Goal: Information Seeking & Learning: Learn about a topic

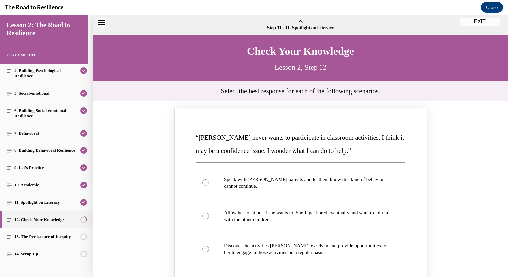
scroll to position [74, 0]
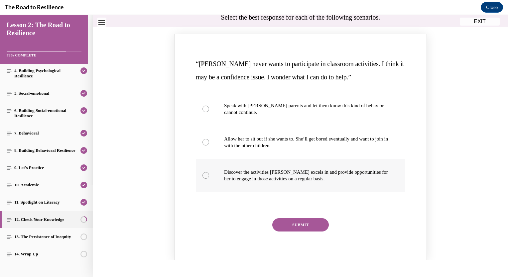
click at [292, 182] on label "Discover the activities [PERSON_NAME] excels in and provide opportunities for h…" at bounding box center [301, 175] width 210 height 33
click at [209, 179] on input "Discover the activities [PERSON_NAME] excels in and provide opportunities for h…" at bounding box center [206, 175] width 7 height 7
radio input "true"
click at [299, 226] on button "SUBMIT" at bounding box center [300, 225] width 57 height 13
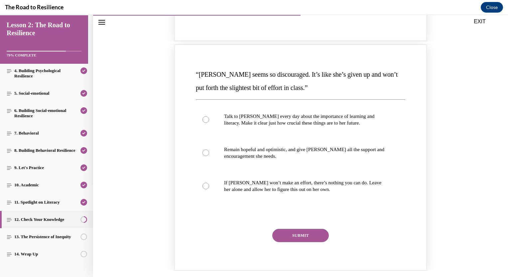
scroll to position [367, 0]
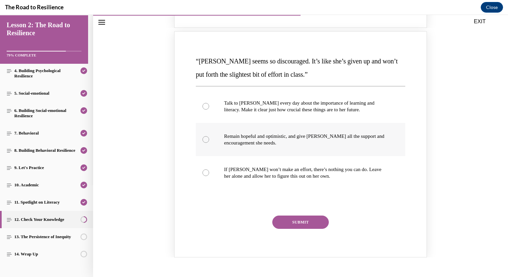
click at [286, 138] on p "Remain hopeful and optimistic, and give [PERSON_NAME] all the support and encou…" at bounding box center [306, 139] width 165 height 13
click at [209, 138] on input "Remain hopeful and optimistic, and give [PERSON_NAME] all the support and encou…" at bounding box center [206, 139] width 7 height 7
radio input "true"
click at [300, 221] on button "SUBMIT" at bounding box center [300, 222] width 57 height 13
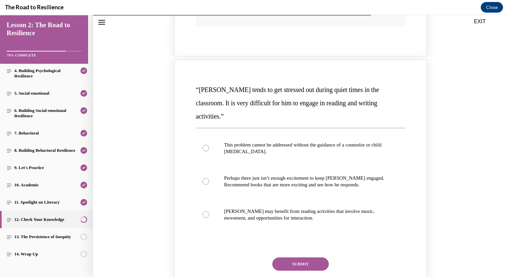
scroll to position [673, 0]
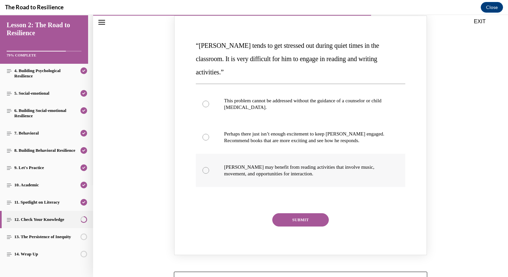
click at [307, 164] on p "[PERSON_NAME] may benefit from reading activities that involve music, movement,…" at bounding box center [306, 170] width 165 height 13
click at [209, 167] on input "[PERSON_NAME] may benefit from reading activities that involve music, movement,…" at bounding box center [206, 170] width 7 height 7
radio input "true"
click at [301, 214] on button "SUBMIT" at bounding box center [300, 220] width 57 height 13
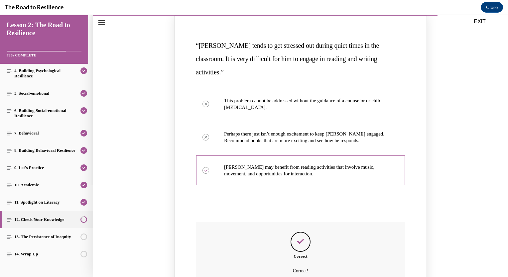
scroll to position [774, 0]
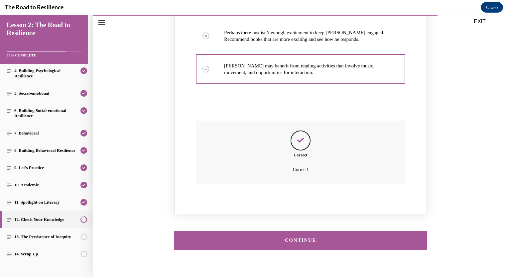
click at [310, 231] on button "CONTINUE" at bounding box center [300, 240] width 253 height 19
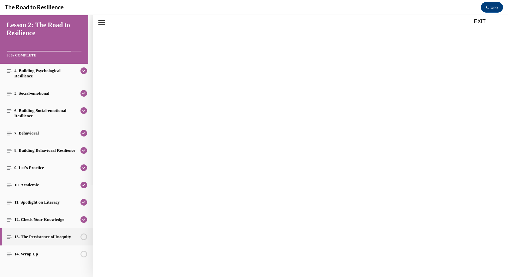
scroll to position [21, 0]
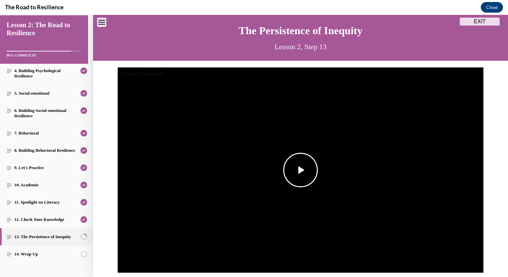
click at [301, 170] on span "Video player" at bounding box center [301, 170] width 0 height 0
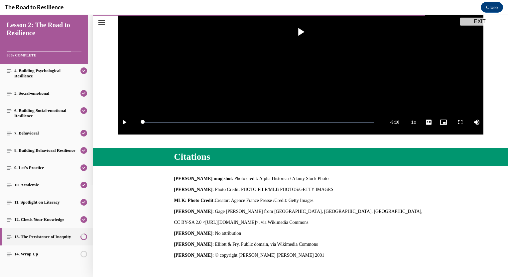
scroll to position [219, 0]
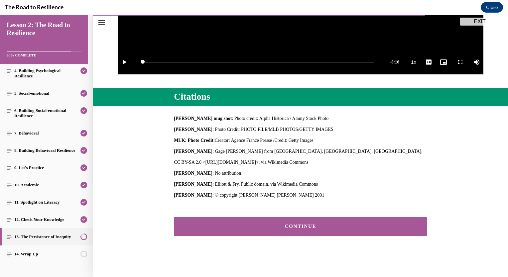
click at [269, 226] on div "CONTINUE" at bounding box center [300, 226] width 233 height 5
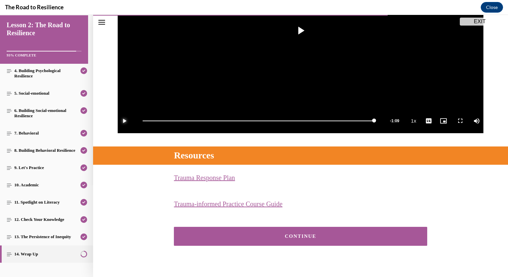
scroll to position [170, 0]
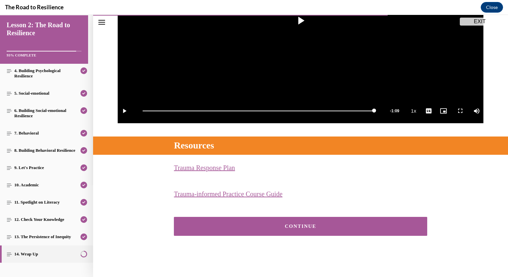
click at [314, 223] on button "CONTINUE" at bounding box center [300, 226] width 253 height 19
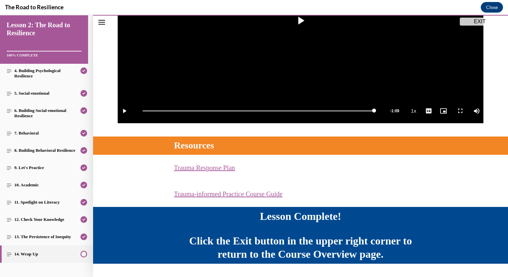
scroll to position [188, 0]
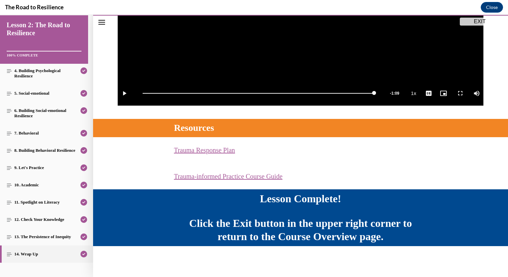
click at [469, 20] on button "EXIT" at bounding box center [480, 22] width 40 height 8
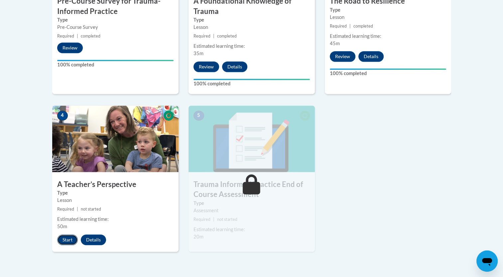
click at [63, 235] on button "Start" at bounding box center [67, 240] width 21 height 11
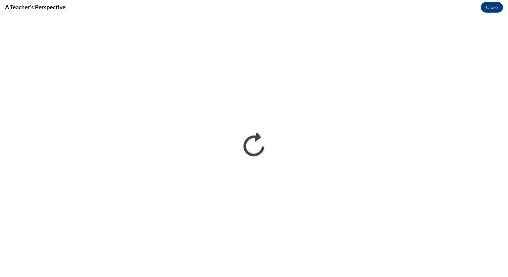
scroll to position [0, 0]
